Goal: Obtain resource: Download file/media

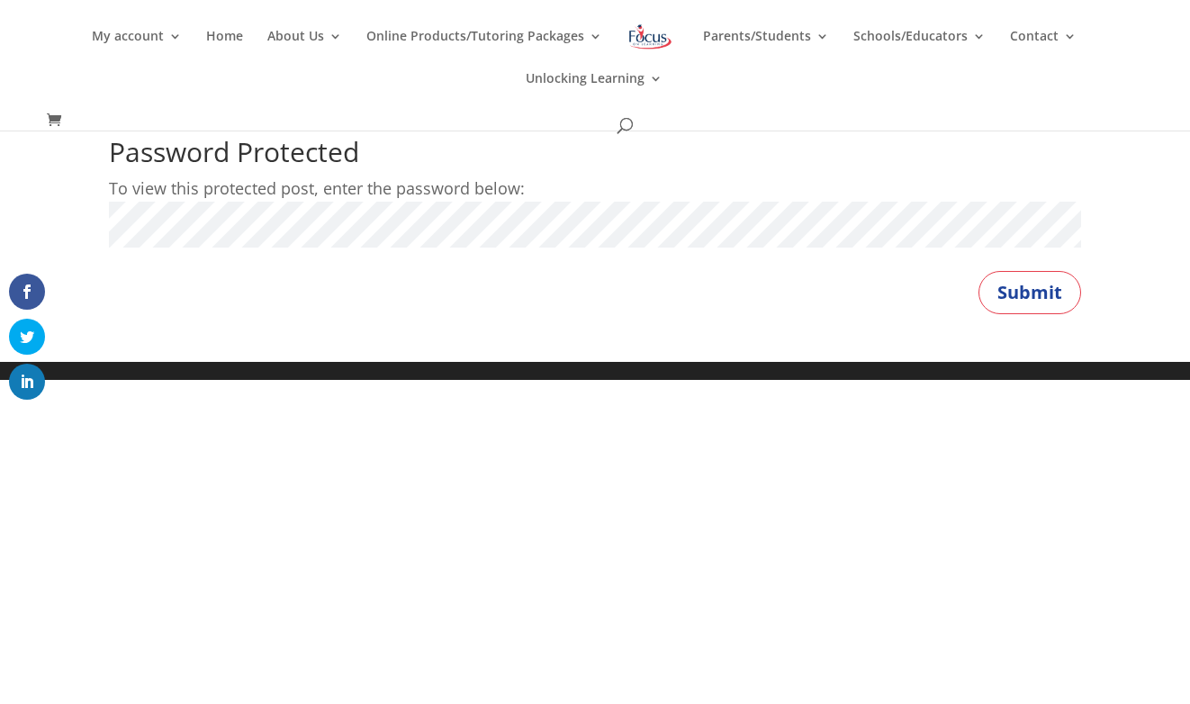
click at [226, 201] on p "To view this protected post, enter the password below:" at bounding box center [595, 189] width 972 height 28
click at [1028, 301] on button "Submit" at bounding box center [1029, 292] width 103 height 43
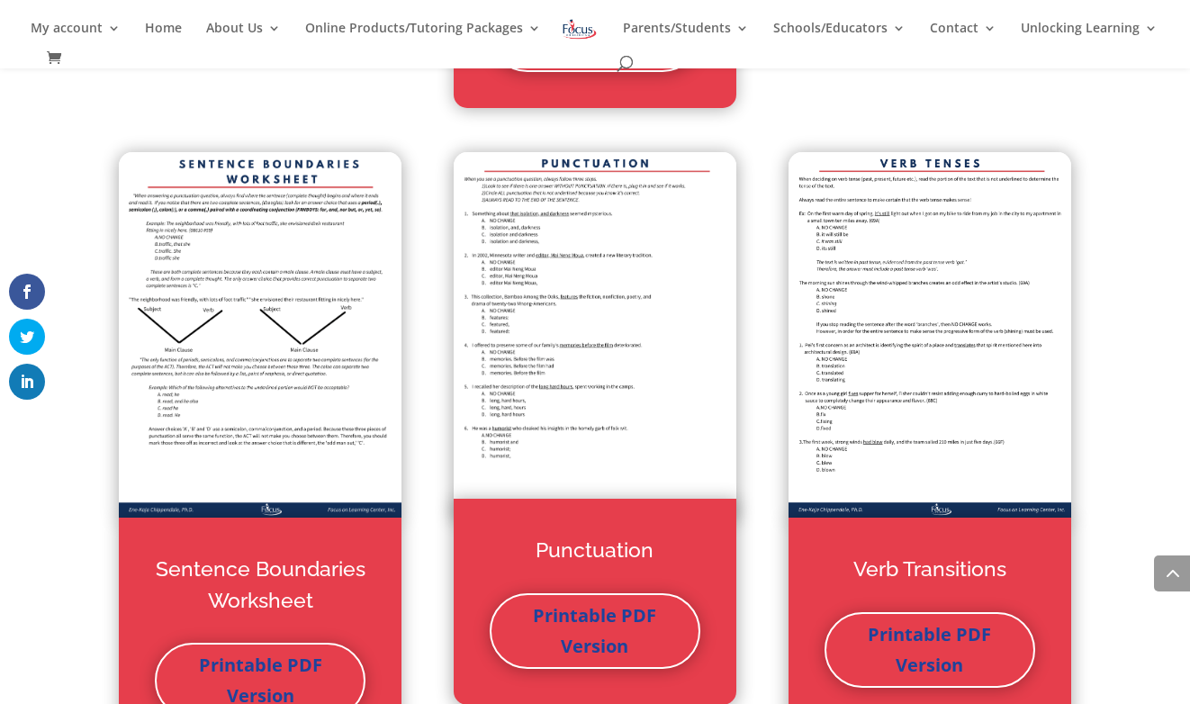
scroll to position [3808, 0]
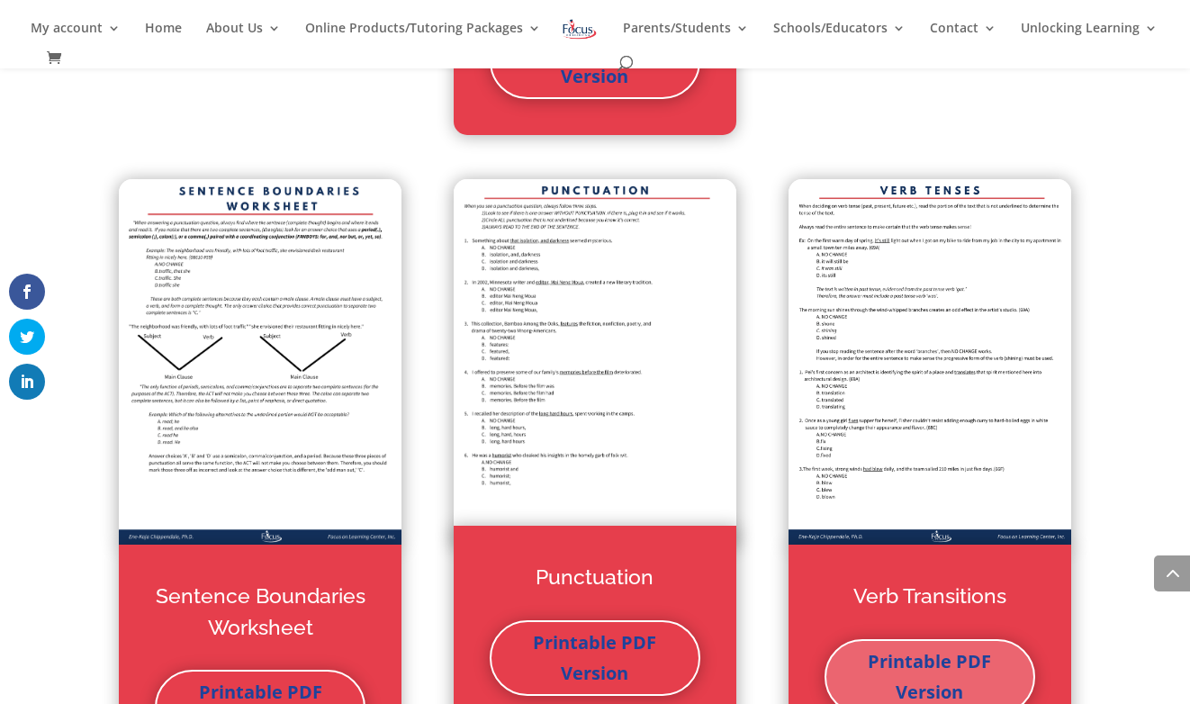
click at [920, 665] on link "Printable PDF Version" at bounding box center [930, 677] width 211 height 76
